Goal: Entertainment & Leisure: Consume media (video, audio)

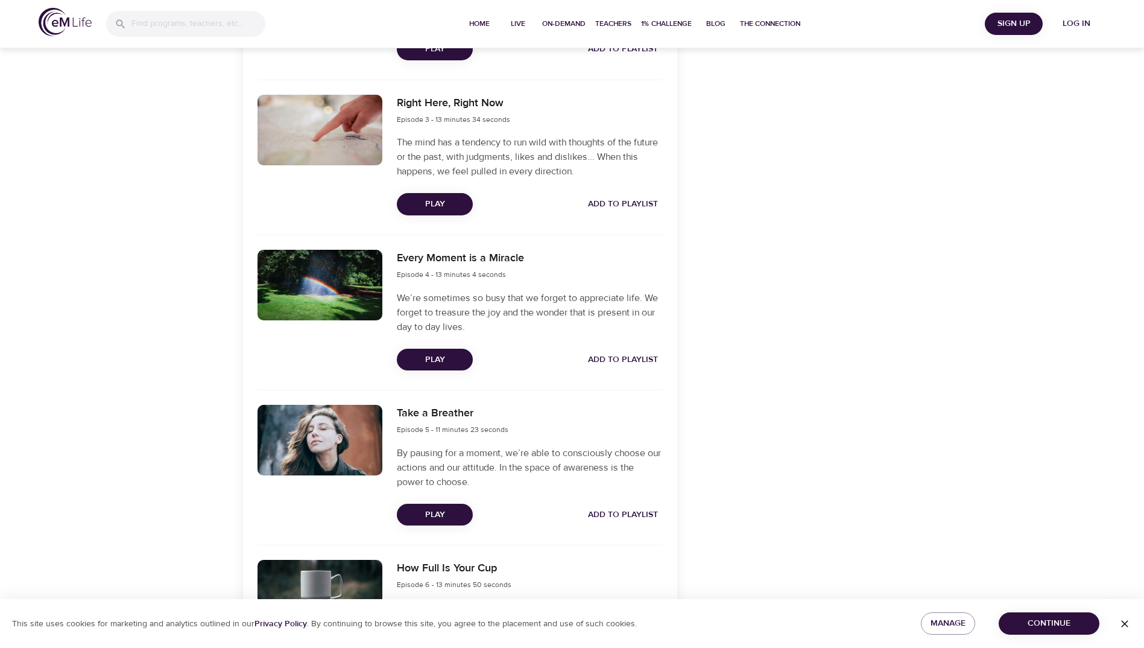
scroll to position [724, 0]
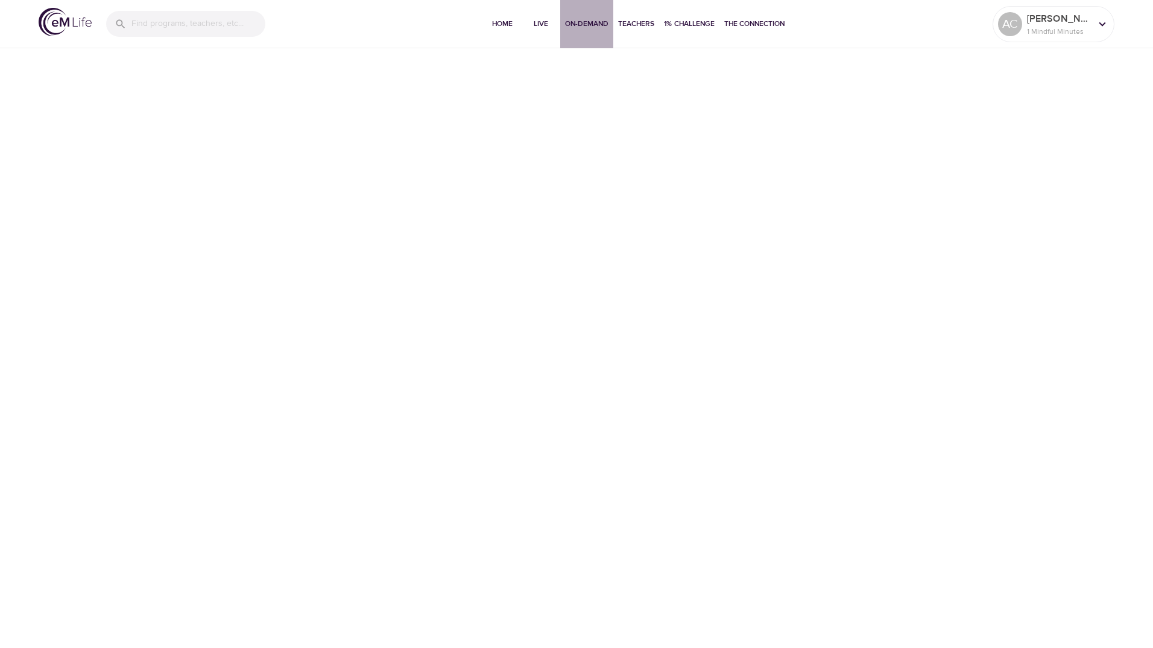
click at [592, 27] on span "On-Demand" at bounding box center [586, 23] width 43 height 13
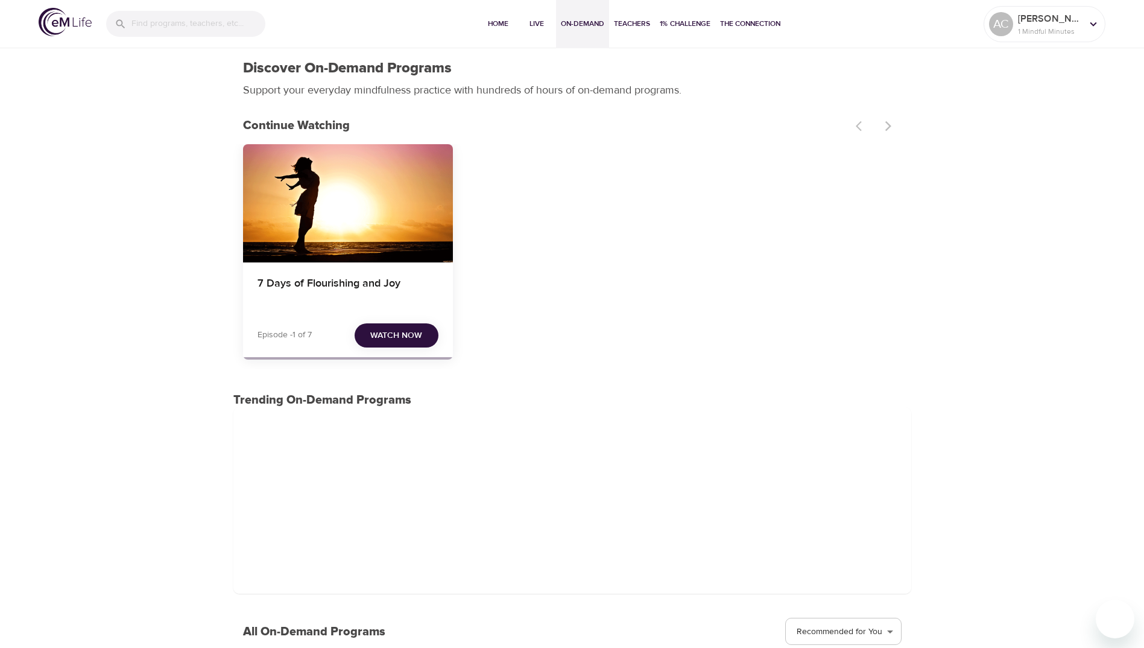
click at [400, 327] on button "Watch Now" at bounding box center [397, 335] width 84 height 25
